Goal: Answer question/provide support

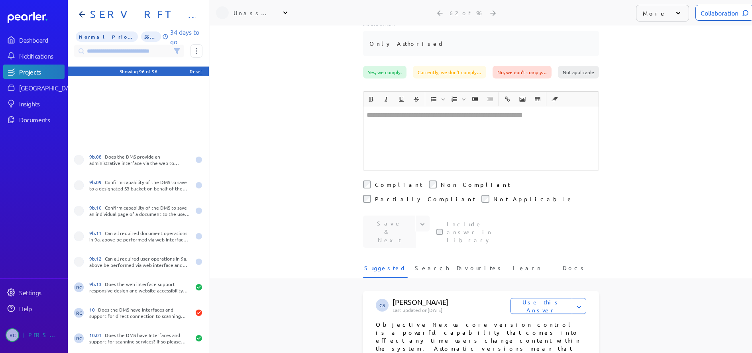
scroll to position [2132, 0]
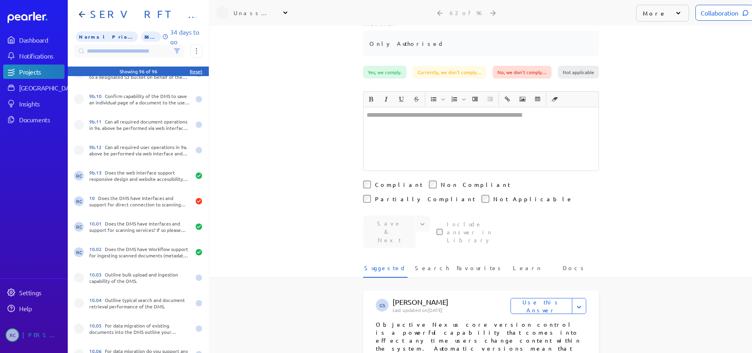
click at [47, 204] on nav "Dashboard Notifications Projects Answer Library Insights Documents Settings Hel…" at bounding box center [34, 176] width 68 height 353
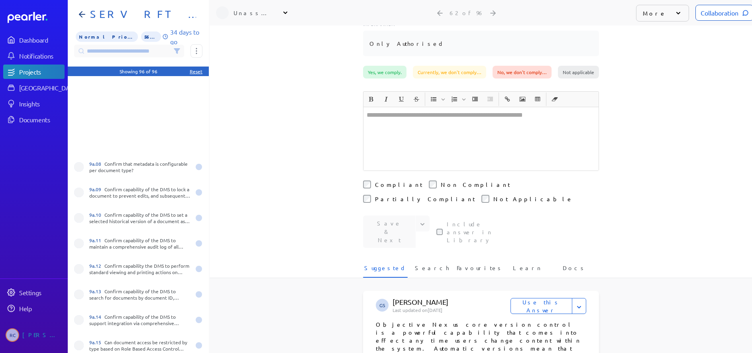
scroll to position [1495, 0]
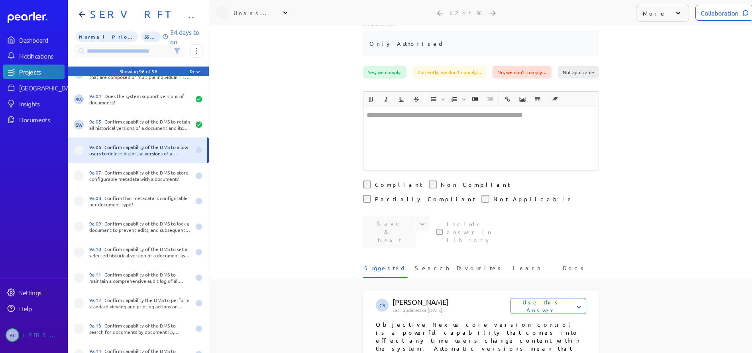
click at [177, 51] on icon at bounding box center [176, 51] width 5 height 5
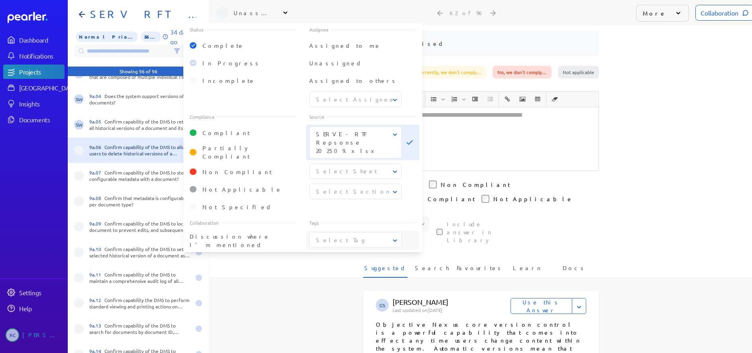
click at [395, 238] on icon at bounding box center [395, 241] width 8 height 8
click at [344, 304] on span "Professional Services" at bounding box center [355, 312] width 79 height 17
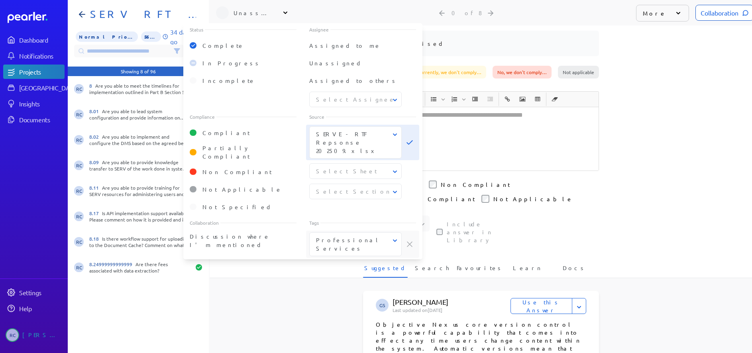
scroll to position [0, 0]
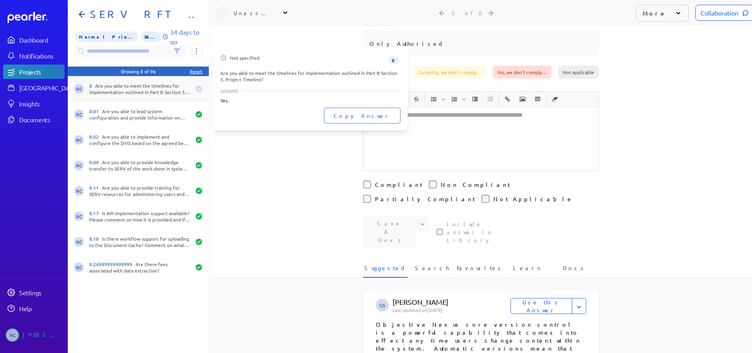
click at [131, 92] on div "8 Are you able to meet the timelines for implementation outlined in Part B Sect…" at bounding box center [139, 89] width 101 height 13
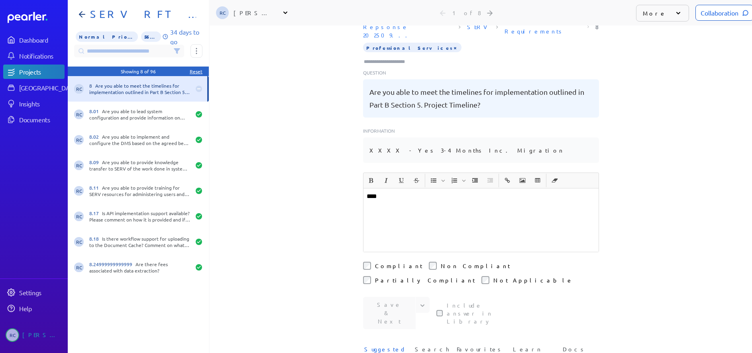
scroll to position [131, 0]
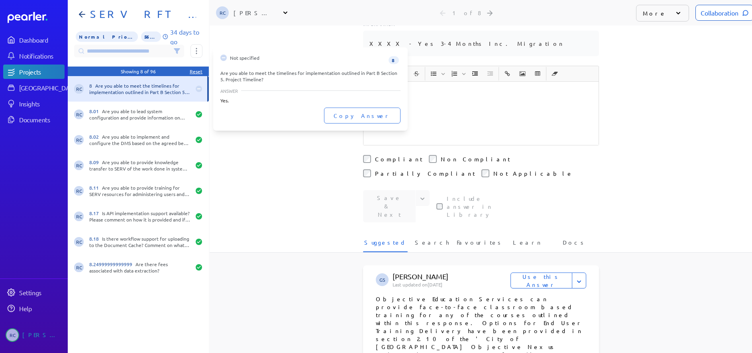
click at [133, 94] on div "8 Are you able to meet the timelines for implementation outlined in Part B Sect…" at bounding box center [139, 89] width 101 height 13
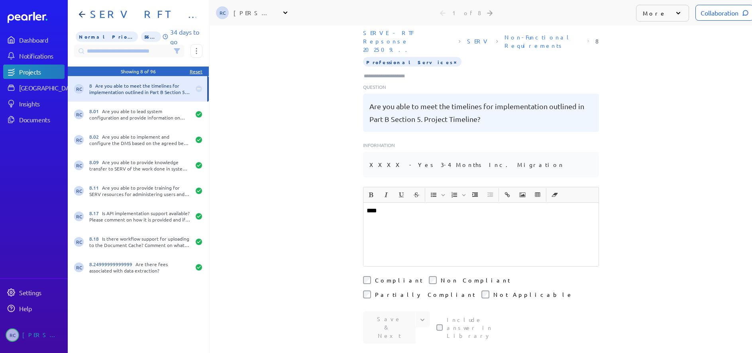
scroll to position [0, 0]
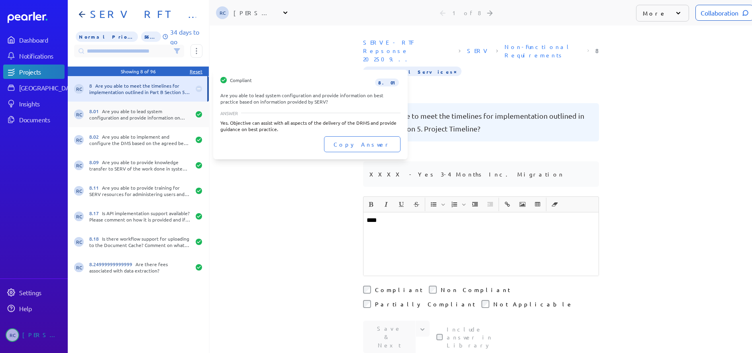
click at [161, 112] on div "8.01 Are you able to lead system configuration and provide information on best …" at bounding box center [139, 114] width 101 height 13
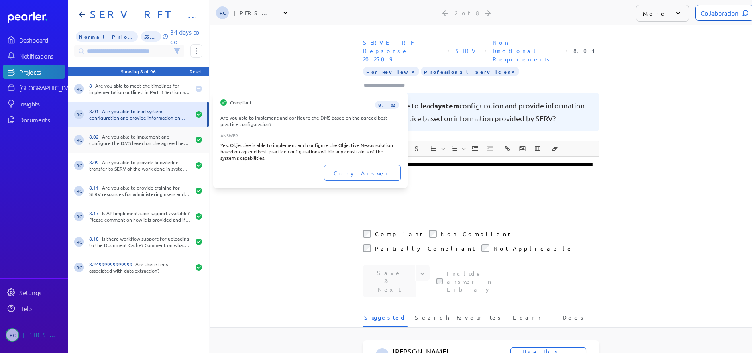
click at [149, 140] on div "8.02 Are you able to implement and configure the DMS based on the agreed best p…" at bounding box center [139, 140] width 101 height 13
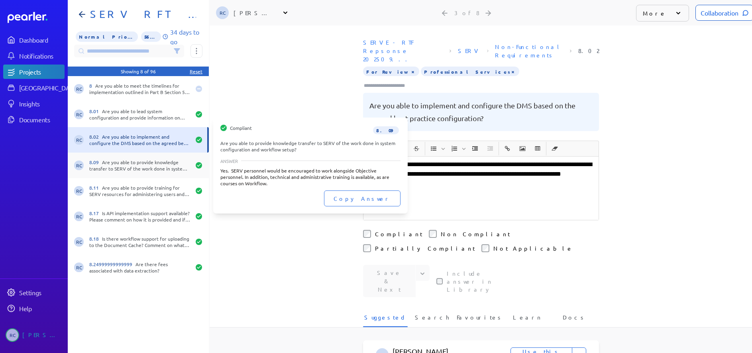
click at [153, 164] on div "8.09 Are you able to provide knowledge transfer to SERV of the work done in sys…" at bounding box center [139, 165] width 101 height 13
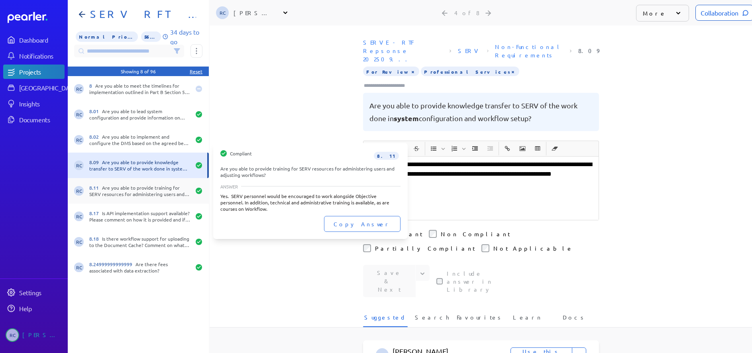
click at [145, 192] on div "8.11 Are you able to provide training for SERV resources for administering user…" at bounding box center [139, 191] width 101 height 13
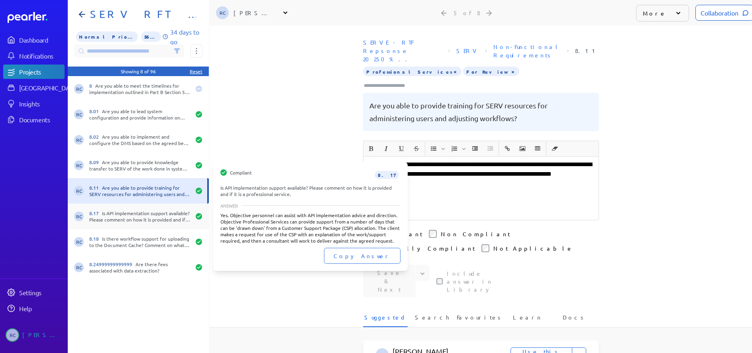
click at [112, 218] on div "8.17 Is API implementation support available? Please comment on how it is provi…" at bounding box center [139, 216] width 101 height 13
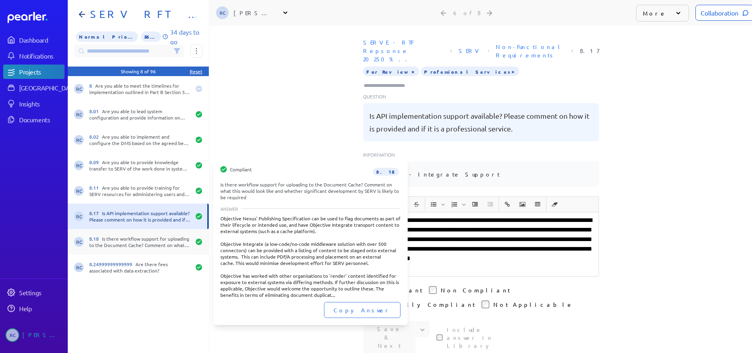
click at [147, 239] on div "8.18 Is there workflow support for uploading to the Document Cache? Comment on …" at bounding box center [139, 242] width 101 height 13
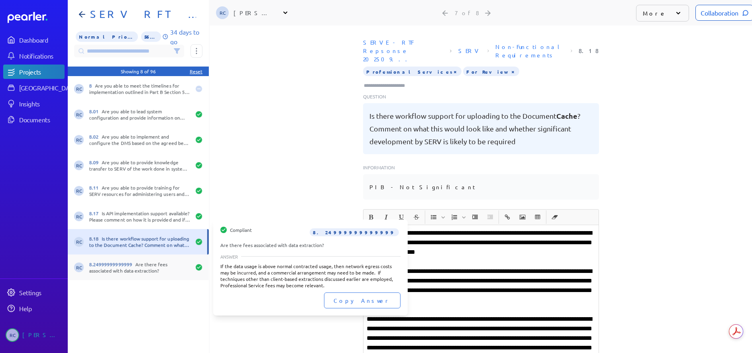
click at [160, 265] on div "8.24999999999999 Are there fees associated with data extraction?" at bounding box center [139, 267] width 101 height 13
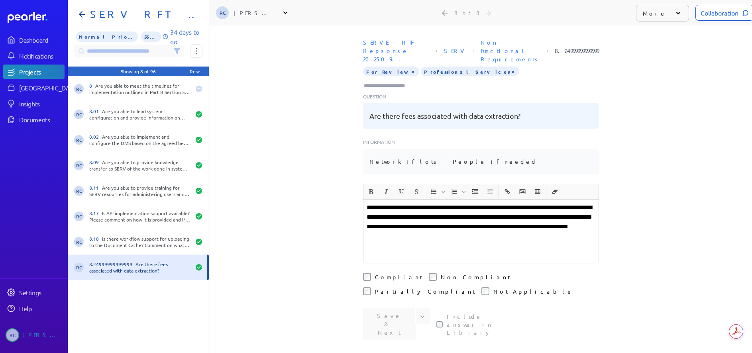
drag, startPoint x: 106, startPoint y: 311, endPoint x: 113, endPoint y: 316, distance: 9.4
click at [113, 316] on div "RC 8 Are you able to meet the timelines for implementation outlined in Part B S…" at bounding box center [138, 217] width 141 height 283
click at [698, 15] on div "Collaboration" at bounding box center [725, 13] width 58 height 16
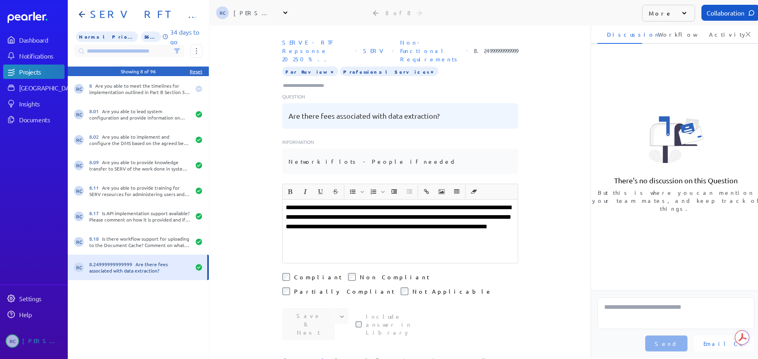
click at [669, 32] on li "Workflow" at bounding box center [671, 34] width 45 height 19
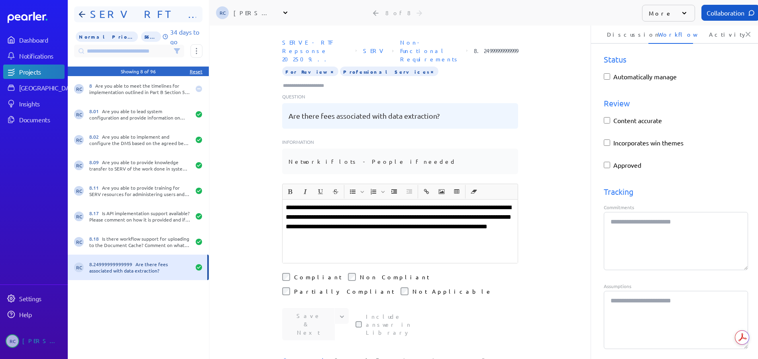
click at [87, 10] on h1 "SERV RFT Response" at bounding box center [141, 14] width 109 height 13
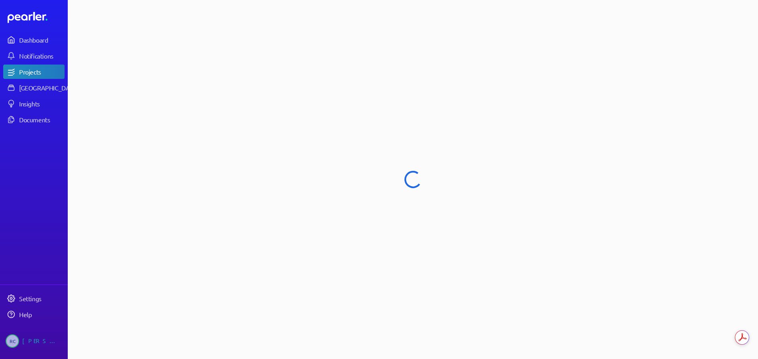
select select "******"
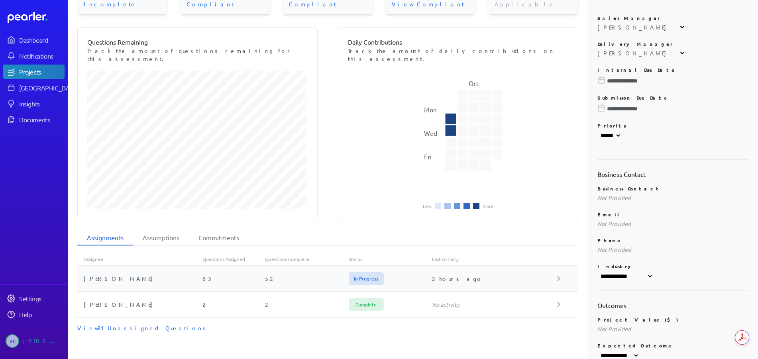
scroll to position [120, 0]
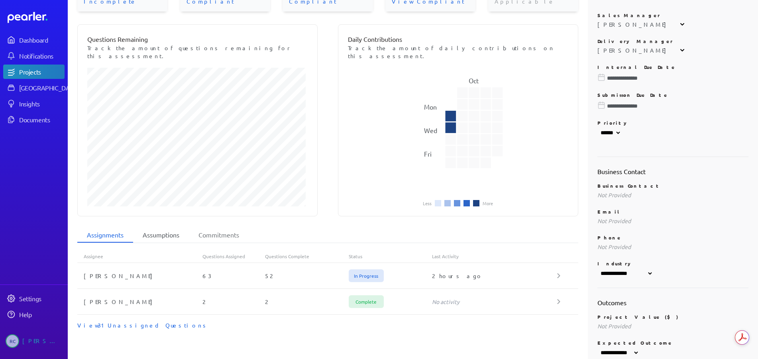
click at [156, 228] on li "Assumptions" at bounding box center [161, 235] width 56 height 15
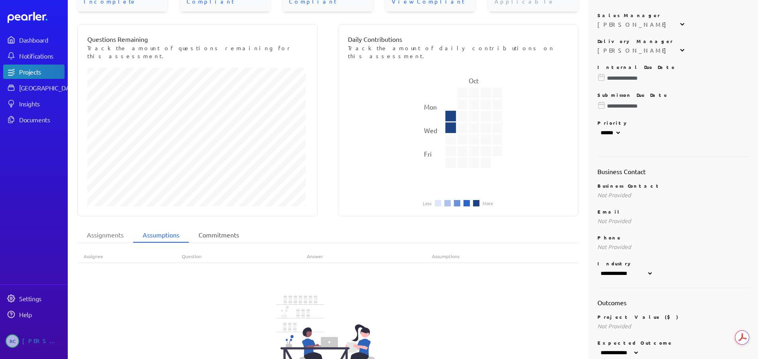
click at [223, 228] on li "Commitments" at bounding box center [219, 235] width 60 height 15
click at [163, 228] on li "Assumptions" at bounding box center [161, 235] width 56 height 15
click at [222, 228] on li "Commitments" at bounding box center [219, 235] width 60 height 15
click at [116, 228] on li "Assignments" at bounding box center [105, 235] width 56 height 15
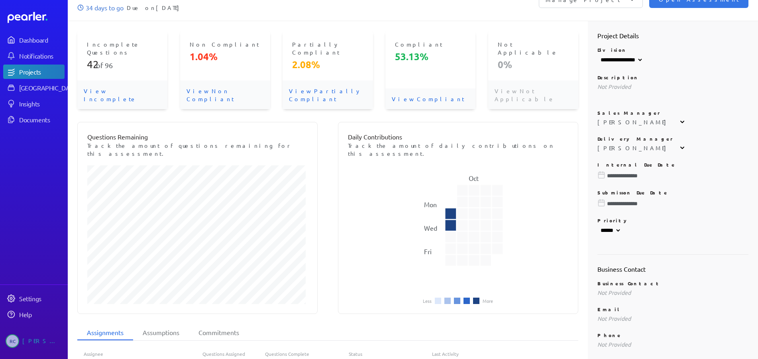
scroll to position [0, 0]
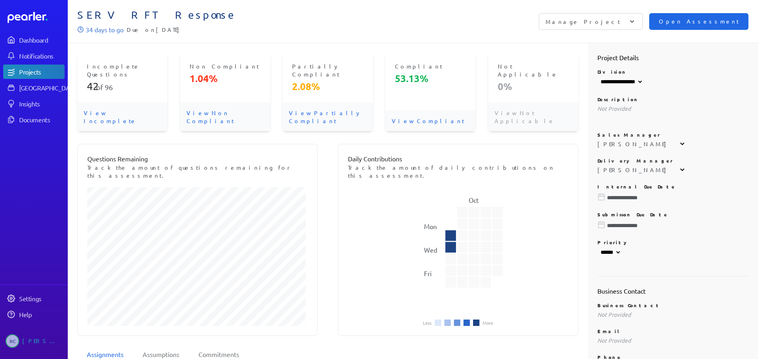
click at [709, 22] on span "Open Assessment" at bounding box center [699, 21] width 80 height 9
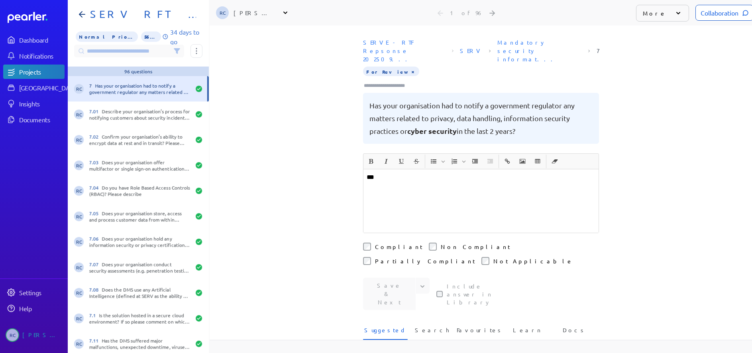
click at [702, 14] on div "Collaboration" at bounding box center [725, 13] width 58 height 16
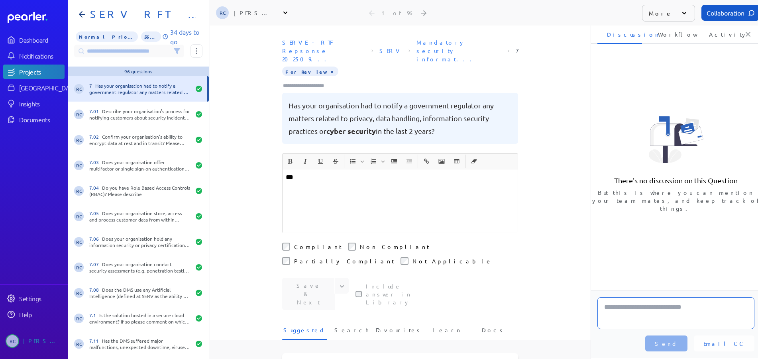
click at [642, 307] on textarea at bounding box center [675, 313] width 157 height 32
click at [671, 34] on li "Workflow" at bounding box center [671, 34] width 45 height 19
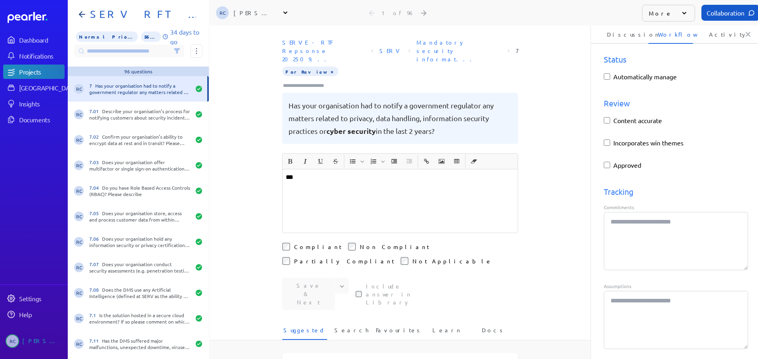
click at [721, 36] on li "Activity" at bounding box center [722, 34] width 45 height 19
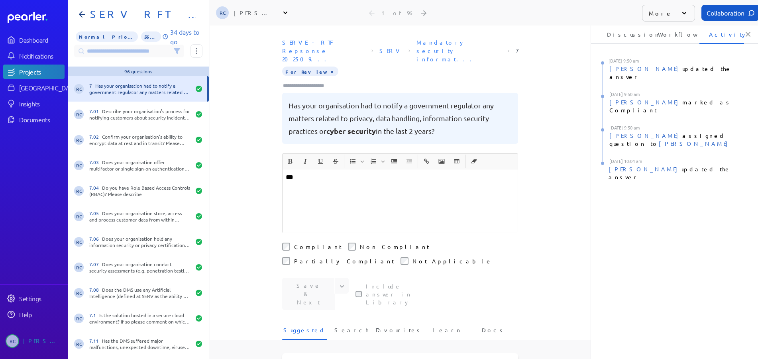
click at [674, 36] on li "Workflow" at bounding box center [671, 34] width 45 height 19
type textarea "*"
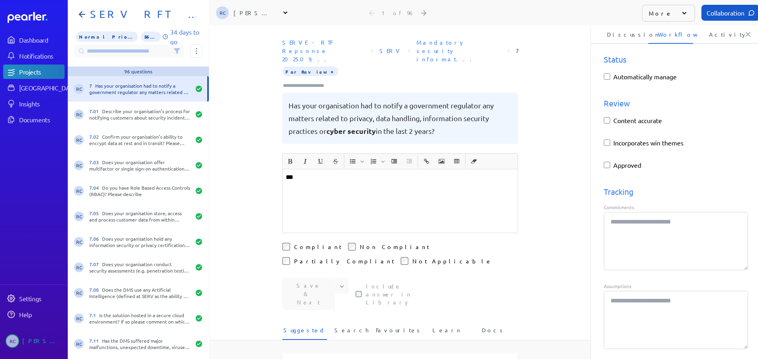
click at [727, 37] on li "Activity" at bounding box center [722, 34] width 45 height 19
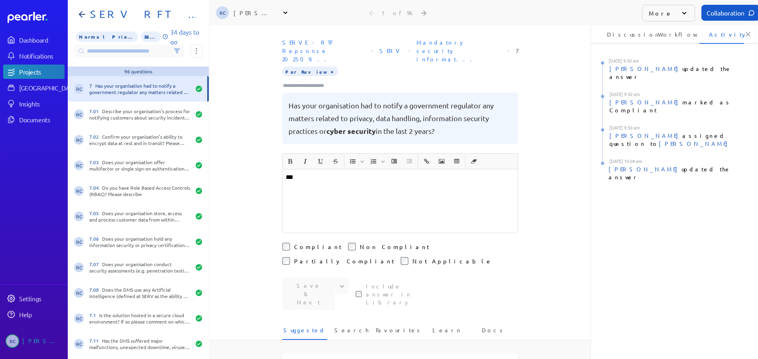
click at [623, 32] on li "Discussion" at bounding box center [619, 34] width 45 height 19
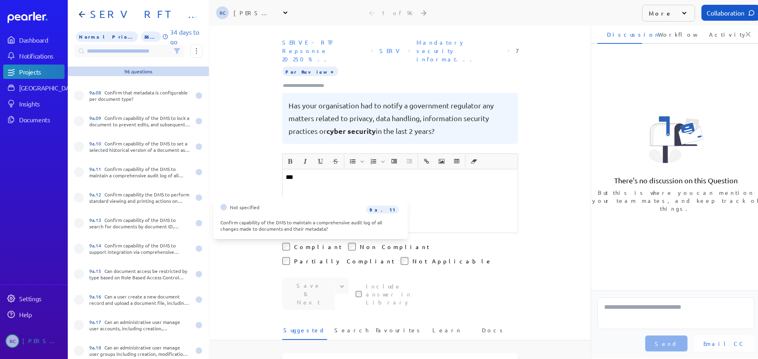
scroll to position [1794, 0]
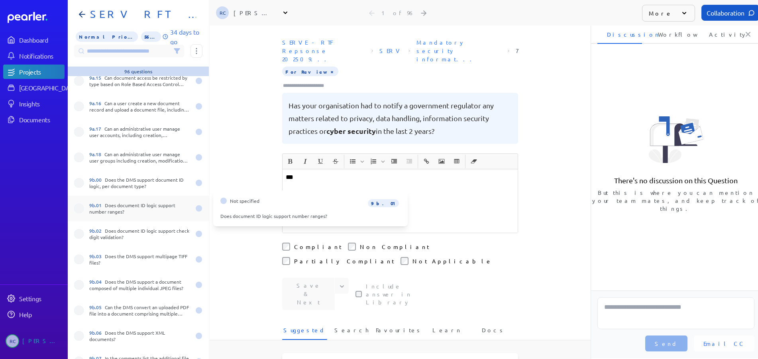
click at [132, 207] on div "9b.01 Does document ID logic support number ranges?" at bounding box center [139, 208] width 101 height 13
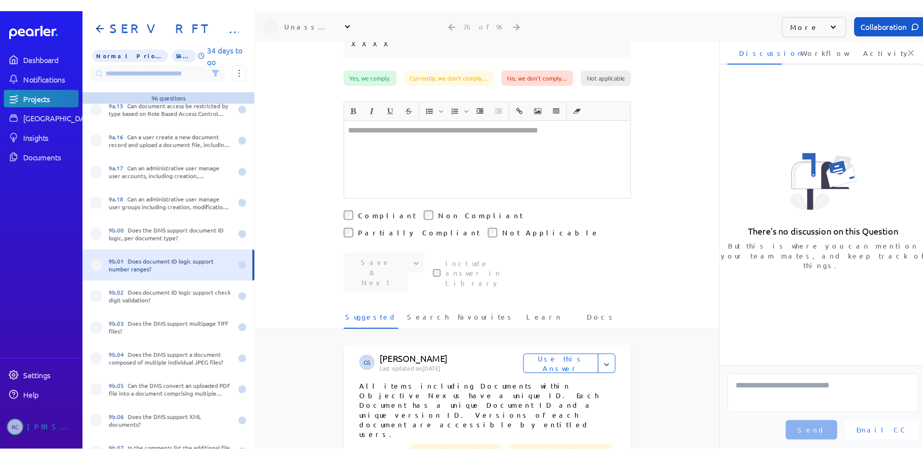
scroll to position [120, 0]
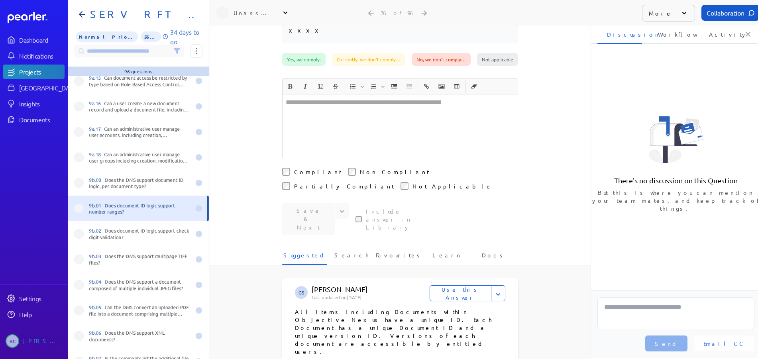
drag, startPoint x: 51, startPoint y: 180, endPoint x: 59, endPoint y: 172, distance: 12.1
click at [51, 180] on nav "Dashboard Notifications Projects Answer Library Insights Documents Settings Hel…" at bounding box center [34, 179] width 68 height 359
click at [287, 10] on icon at bounding box center [285, 13] width 8 height 8
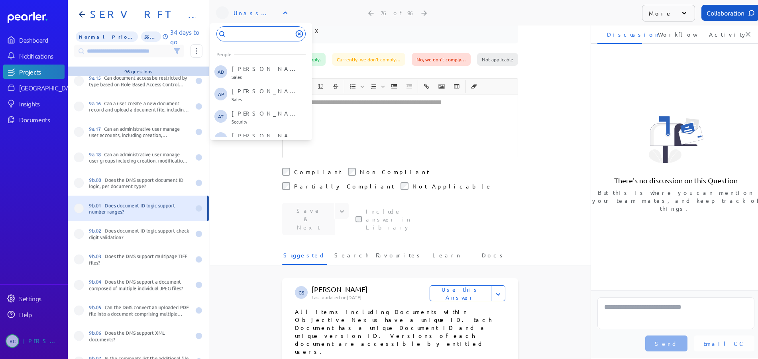
click at [283, 14] on icon at bounding box center [285, 13] width 8 height 8
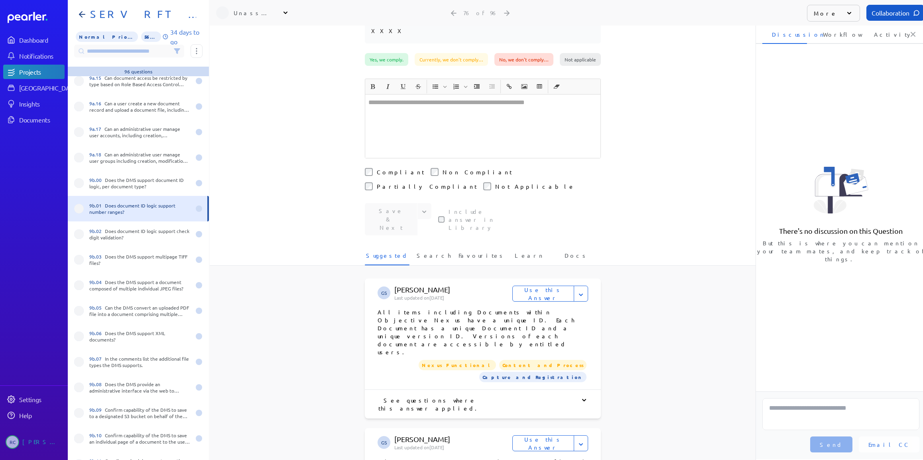
drag, startPoint x: 178, startPoint y: 50, endPoint x: 173, endPoint y: 51, distance: 4.5
click at [177, 50] on icon at bounding box center [176, 51] width 5 height 5
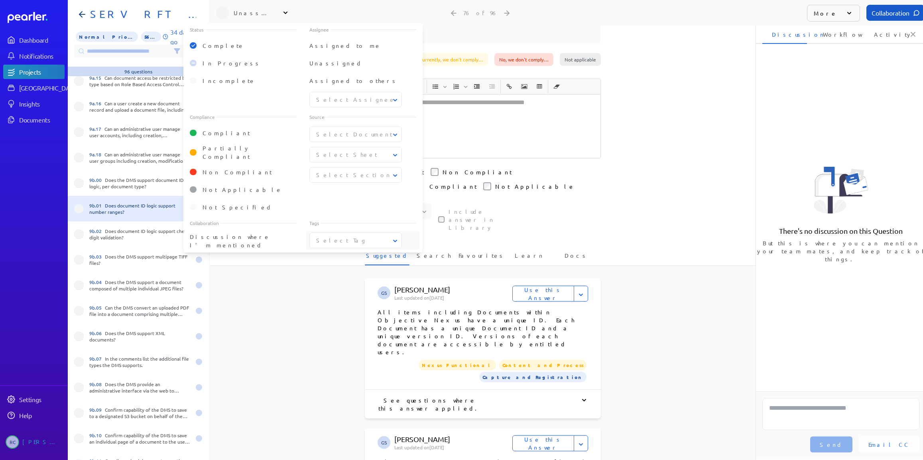
click at [366, 236] on button "Select Tag" at bounding box center [356, 240] width 92 height 8
click at [341, 304] on span "Professional Services" at bounding box center [355, 312] width 79 height 17
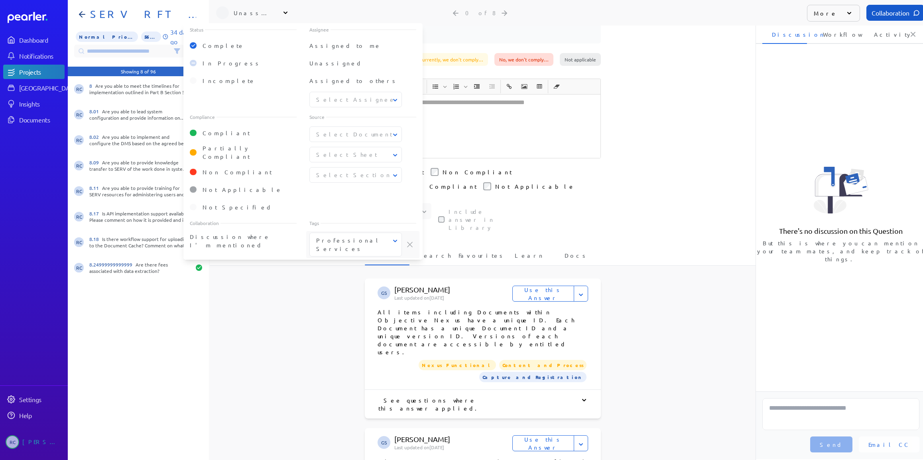
click at [183, 356] on div "RC 8 Are you able to meet the timelines for implementation outlined in Part B S…" at bounding box center [138, 267] width 141 height 383
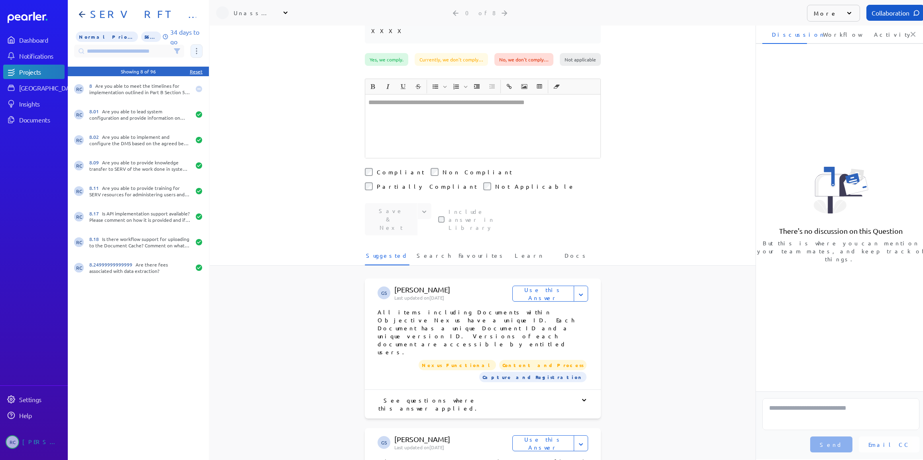
click at [197, 51] on icon at bounding box center [196, 51] width 1 height 6
click at [232, 88] on span "Assign 8 questions" at bounding box center [230, 91] width 66 height 17
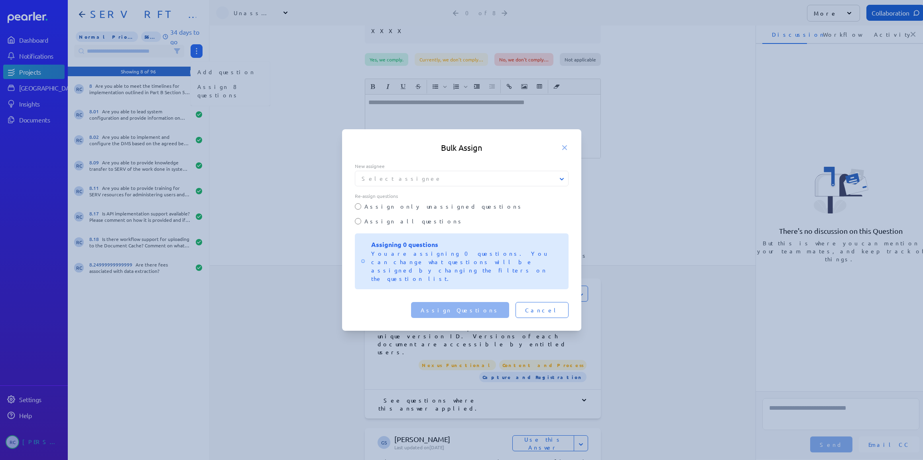
click at [403, 225] on label "Assign all questions" at bounding box center [466, 221] width 204 height 8
click at [562, 183] on icon at bounding box center [562, 179] width 8 height 8
click at [497, 183] on button "Select assignee" at bounding box center [462, 178] width 214 height 8
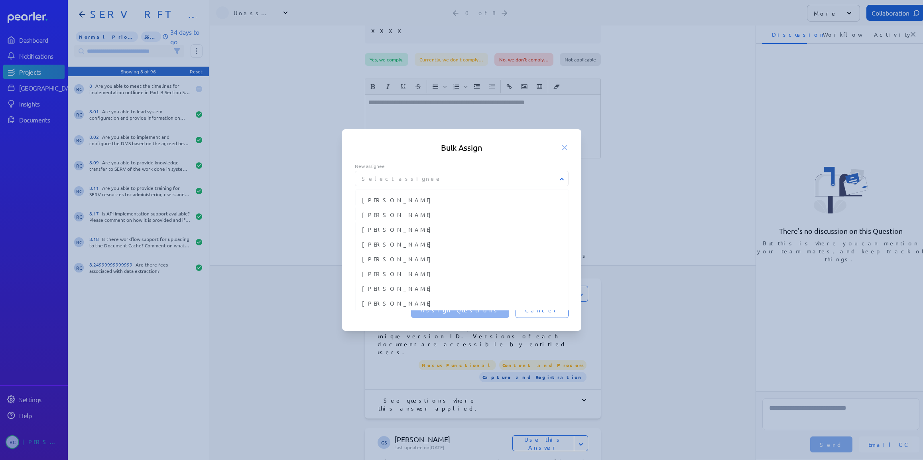
click at [492, 183] on button "Select assignee" at bounding box center [462, 178] width 214 height 8
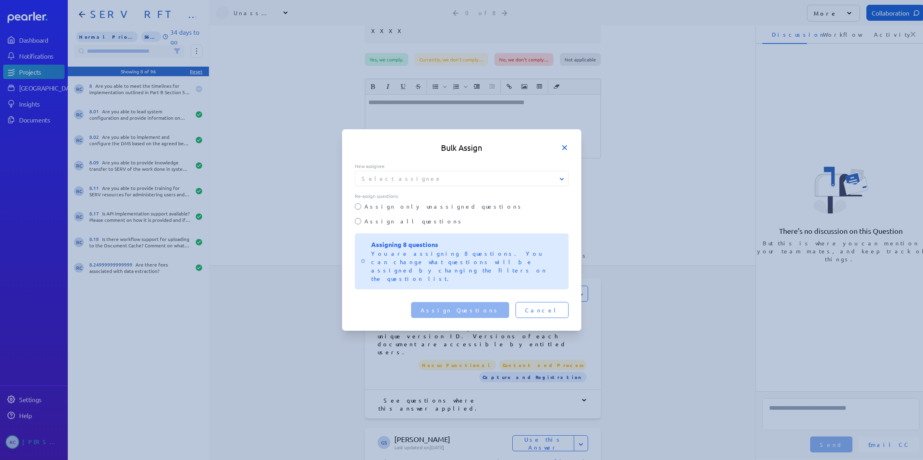
drag, startPoint x: 564, startPoint y: 159, endPoint x: 541, endPoint y: 157, distance: 23.5
click at [564, 151] on icon at bounding box center [564, 147] width 8 height 8
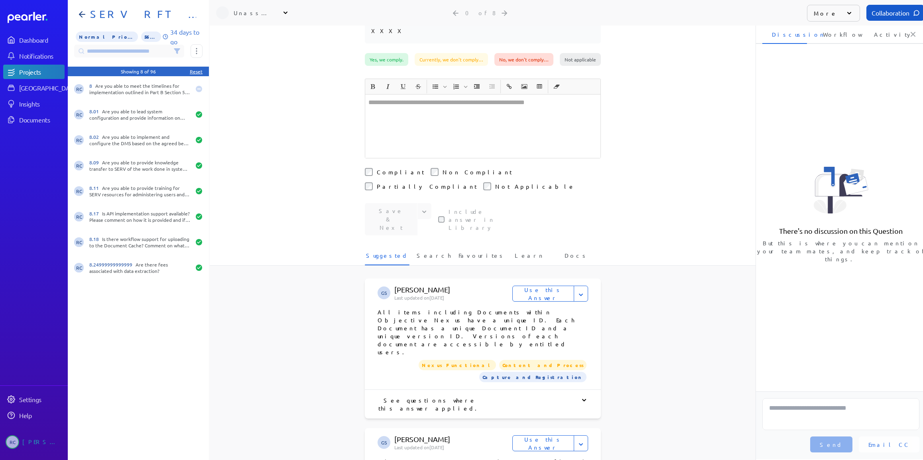
click at [175, 49] on icon at bounding box center [177, 51] width 6 height 6
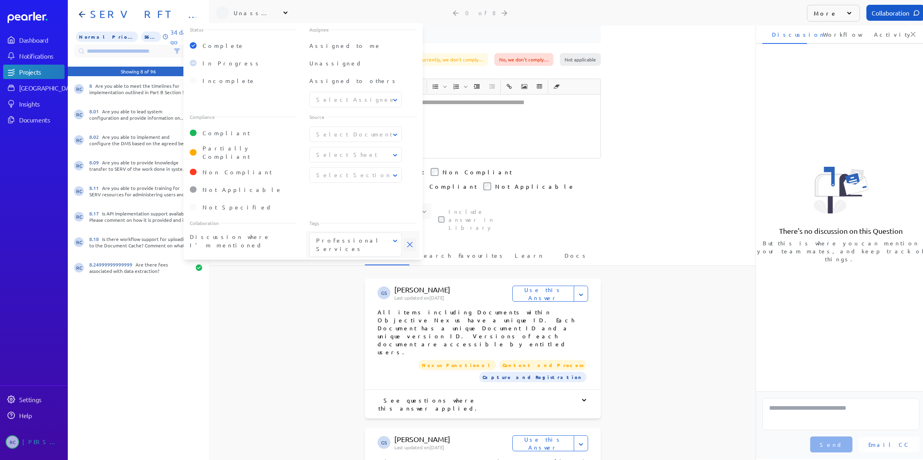
click at [411, 242] on icon at bounding box center [410, 245] width 6 height 6
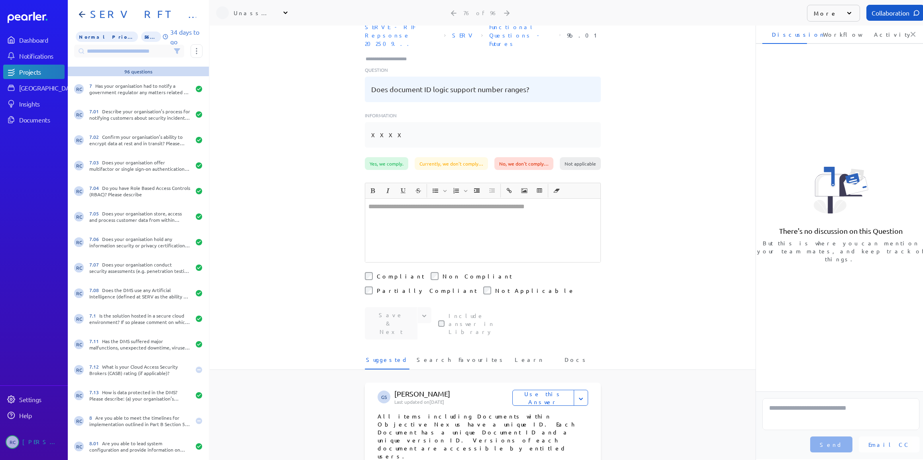
scroll to position [0, 0]
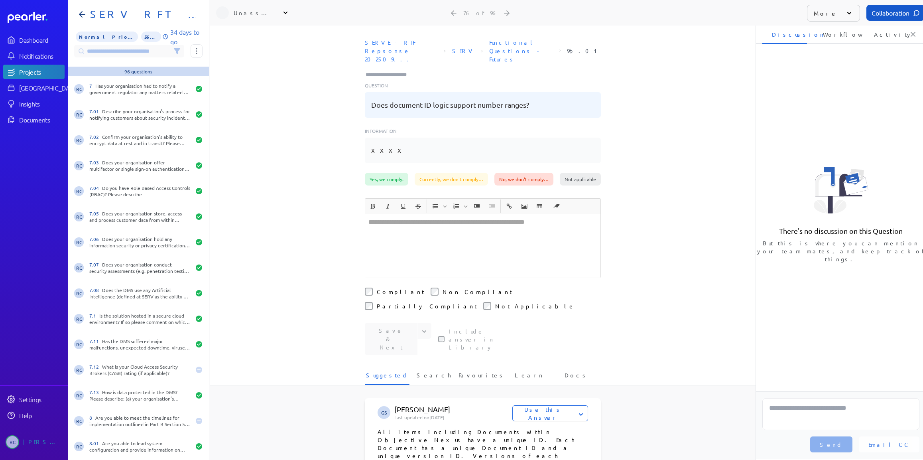
click at [467, 278] on div "**********" at bounding box center [483, 276] width 236 height 157
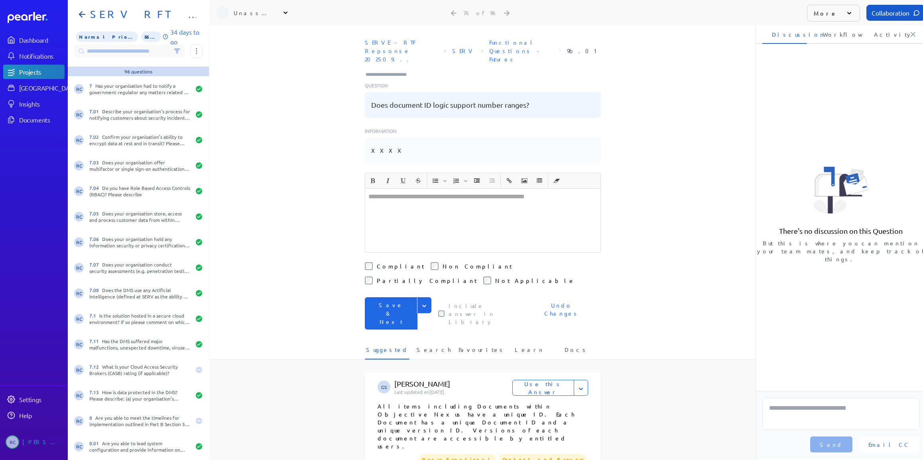
click at [423, 211] on div at bounding box center [482, 220] width 235 height 63
click at [590, 192] on p "**********" at bounding box center [482, 201] width 229 height 19
click at [420, 302] on icon "Expand" at bounding box center [424, 306] width 8 height 8
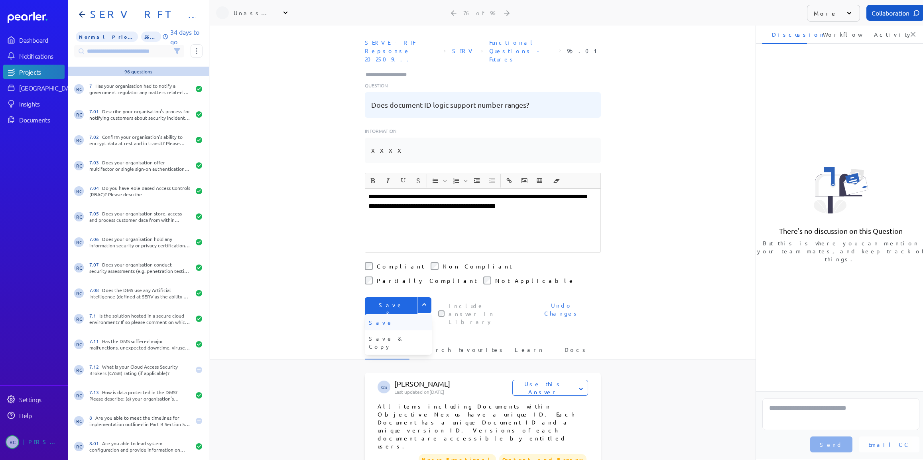
click at [387, 314] on button "Save" at bounding box center [398, 322] width 67 height 16
click at [394, 71] on input "Type here to add tags" at bounding box center [389, 75] width 49 height 8
type input "***"
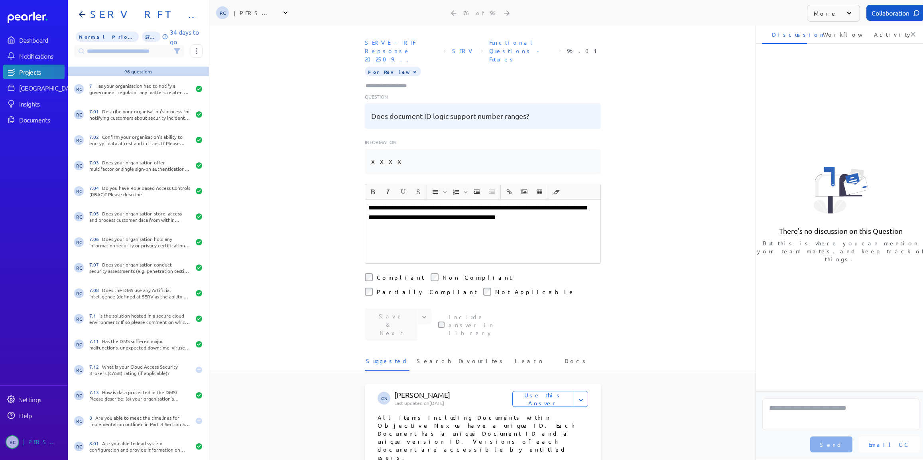
click at [495, 207] on div "**********" at bounding box center [482, 231] width 235 height 63
